Goal: Task Accomplishment & Management: Manage account settings

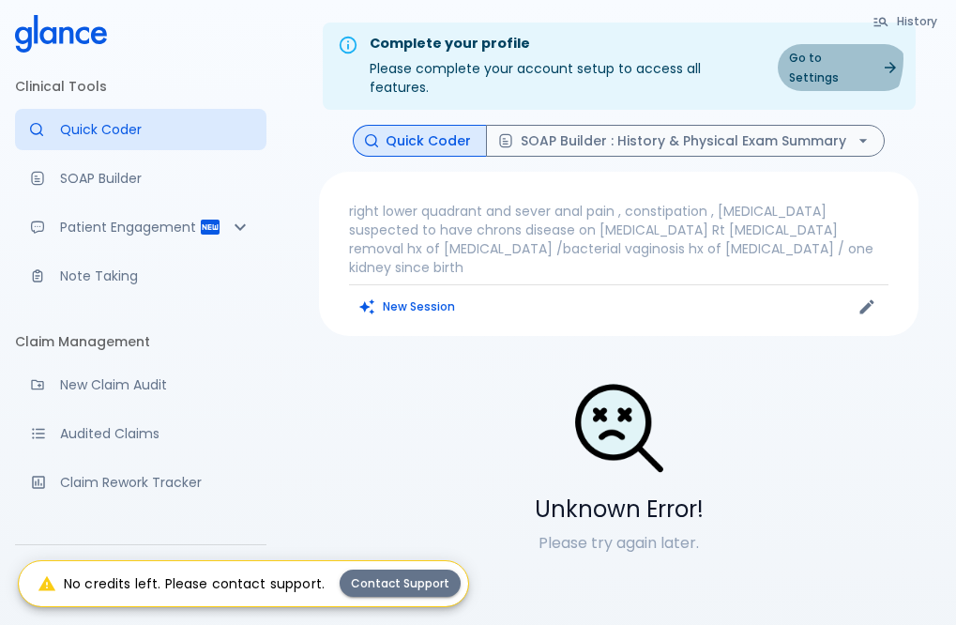
click at [826, 59] on link "Go to Settings" at bounding box center [843, 67] width 130 height 47
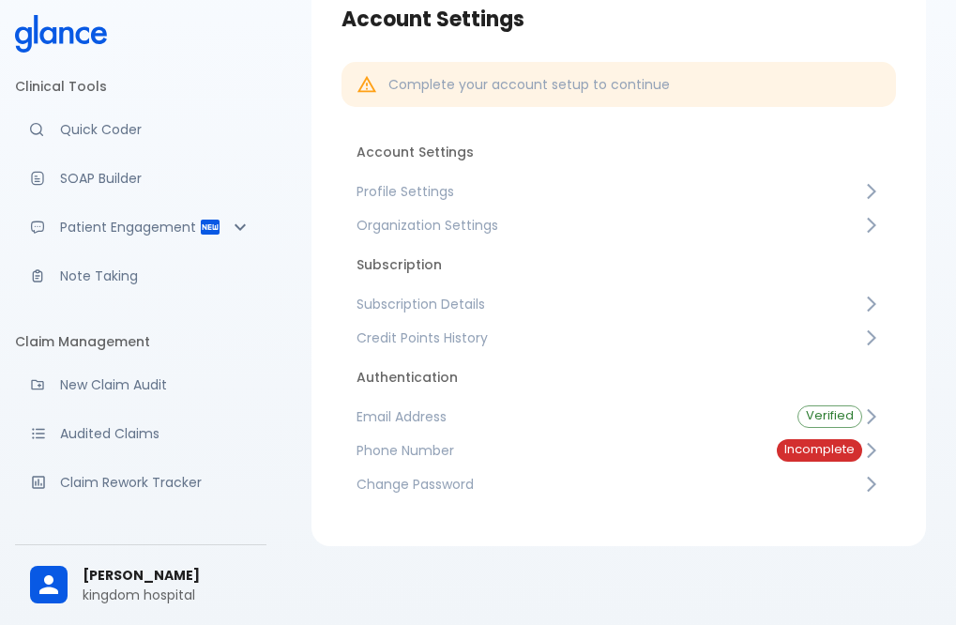
scroll to position [109, 0]
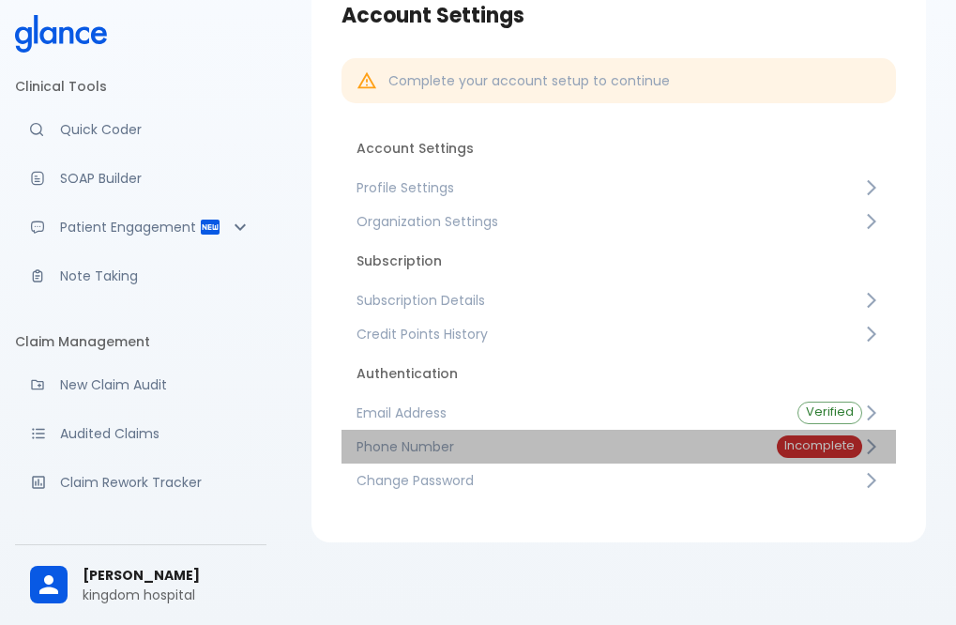
click at [820, 439] on span "Incomplete" at bounding box center [819, 446] width 85 height 14
